Goal: Task Accomplishment & Management: Use online tool/utility

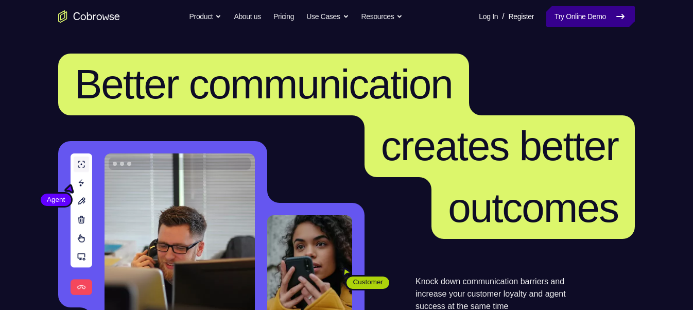
click at [564, 14] on link "Try Online Demo" at bounding box center [590, 16] width 89 height 21
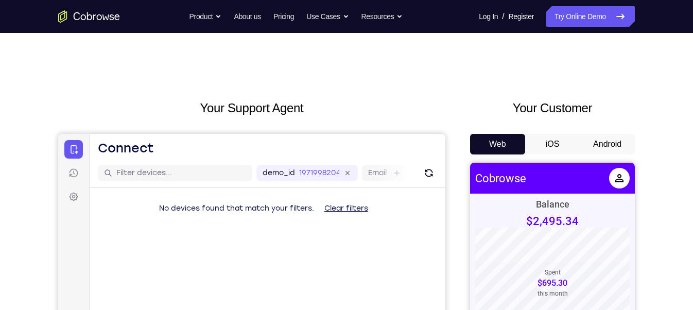
click at [618, 150] on button "Android" at bounding box center [607, 144] width 55 height 21
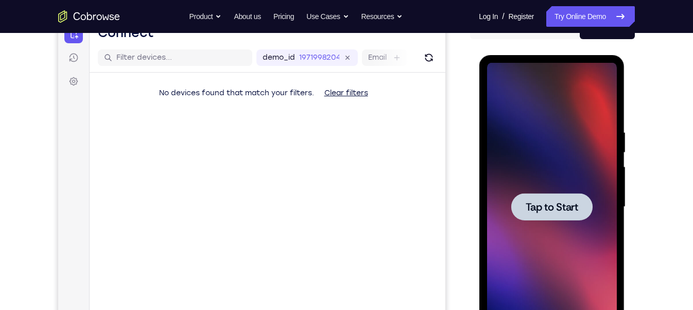
click at [554, 191] on div at bounding box center [552, 207] width 130 height 288
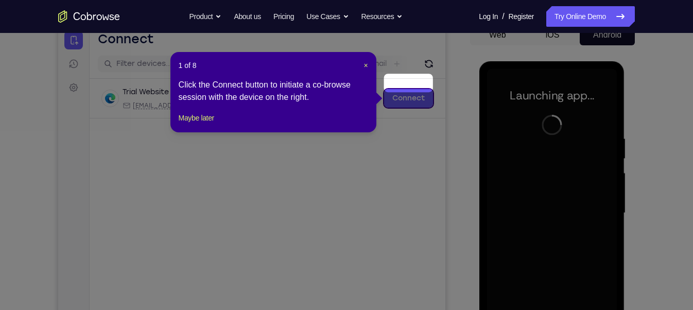
scroll to position [128, 0]
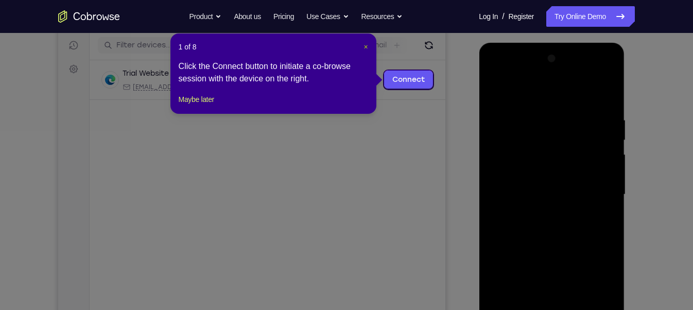
click at [367, 44] on div "1 of 8 × Click the Connect button to initiate a co-browse session with the devi…" at bounding box center [273, 73] width 206 height 80
click at [367, 44] on span "×" at bounding box center [366, 47] width 4 height 8
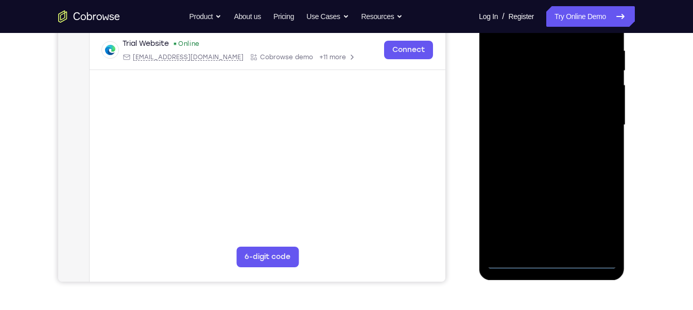
scroll to position [202, 0]
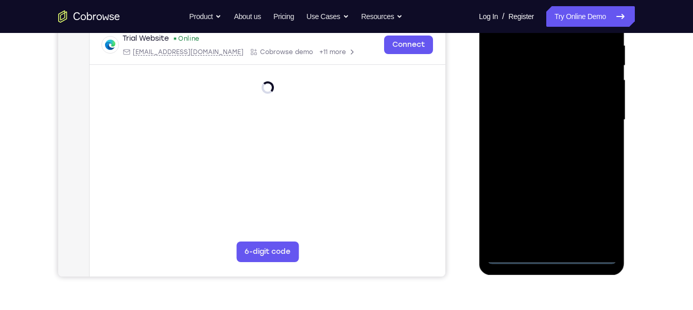
click at [552, 261] on div at bounding box center [552, 120] width 130 height 288
click at [602, 213] on div at bounding box center [552, 120] width 130 height 288
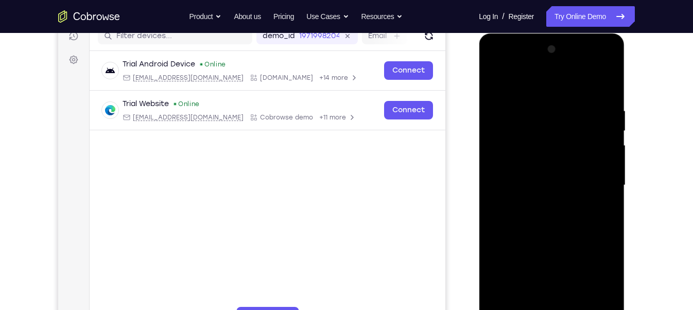
scroll to position [139, 0]
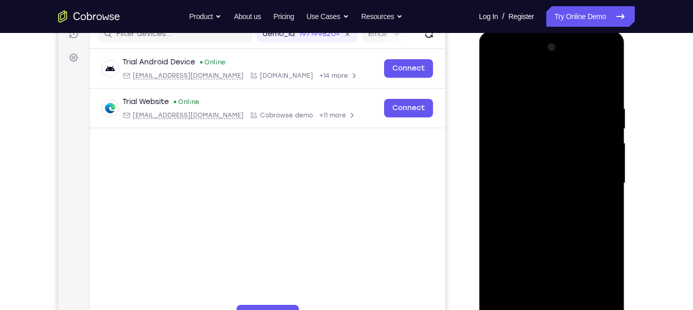
click at [495, 63] on div at bounding box center [552, 183] width 130 height 288
click at [595, 176] on div at bounding box center [552, 183] width 130 height 288
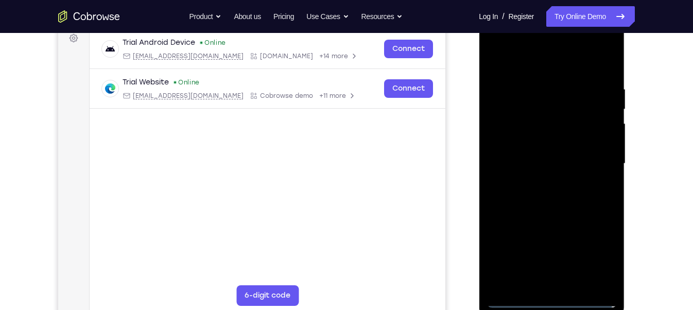
scroll to position [160, 0]
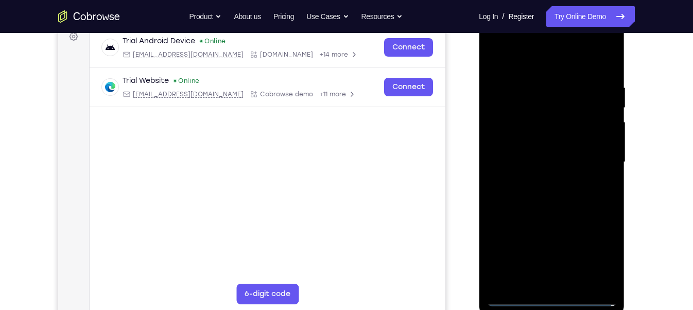
click at [539, 178] on div at bounding box center [552, 162] width 130 height 288
click at [561, 151] on div at bounding box center [552, 162] width 130 height 288
click at [553, 146] on div at bounding box center [552, 162] width 130 height 288
click at [551, 163] on div at bounding box center [552, 162] width 130 height 288
click at [559, 191] on div at bounding box center [552, 162] width 130 height 288
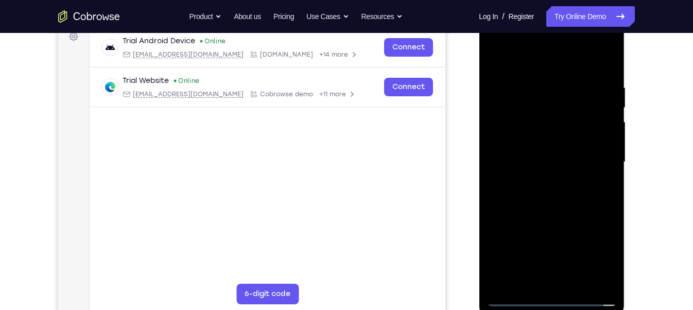
click at [562, 189] on div at bounding box center [552, 162] width 130 height 288
drag, startPoint x: 577, startPoint y: 104, endPoint x: 557, endPoint y: 225, distance: 122.1
click at [557, 225] on div at bounding box center [552, 162] width 130 height 288
click at [568, 207] on div at bounding box center [552, 162] width 130 height 288
click at [533, 282] on div at bounding box center [552, 162] width 130 height 288
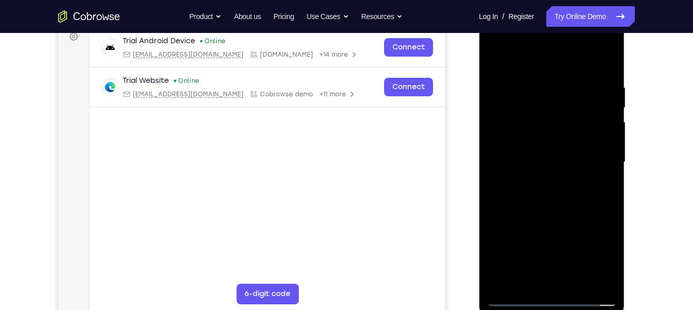
click at [561, 57] on div at bounding box center [552, 162] width 130 height 288
click at [540, 92] on div at bounding box center [552, 162] width 130 height 288
click at [562, 94] on div at bounding box center [552, 162] width 130 height 288
click at [545, 192] on div at bounding box center [552, 162] width 130 height 288
click at [505, 284] on div at bounding box center [552, 162] width 130 height 288
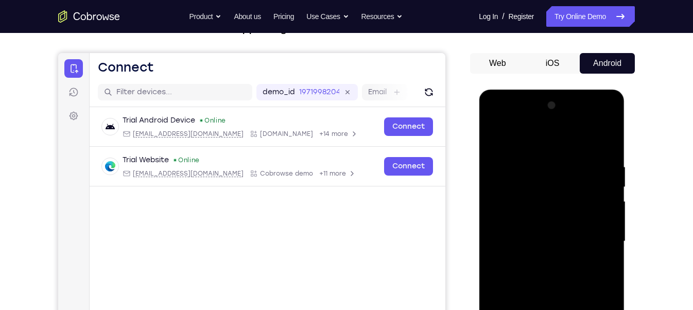
scroll to position [80, 0]
